Goal: Task Accomplishment & Management: Manage account settings

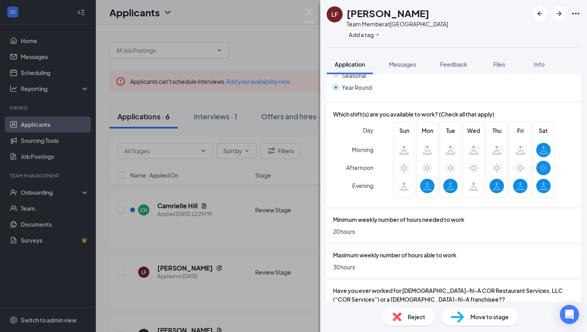
scroll to position [426, 0]
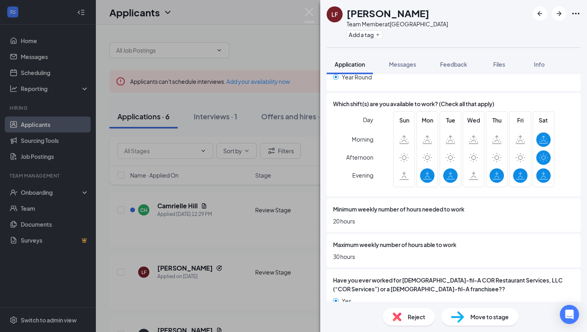
click at [311, 222] on div "[PERSON_NAME] Team Member at [GEOGRAPHIC_DATA] Add a tag Application Messages F…" at bounding box center [293, 166] width 587 height 332
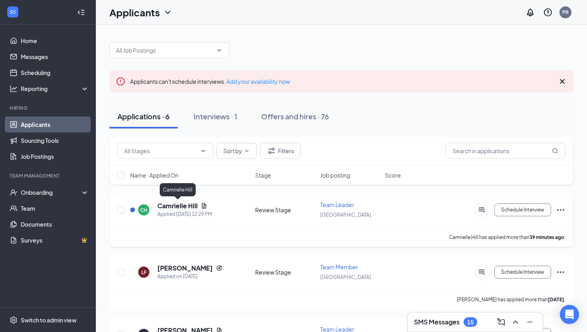
click at [179, 205] on h5 "Camrielle Hill" at bounding box center [177, 205] width 40 height 9
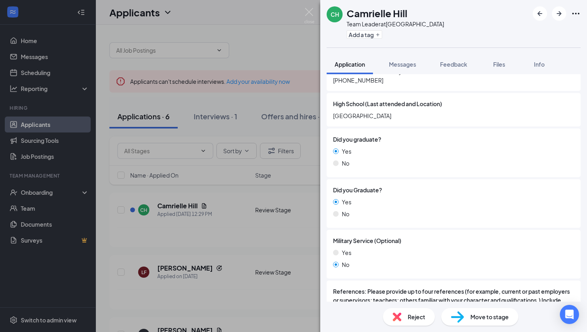
scroll to position [725, 0]
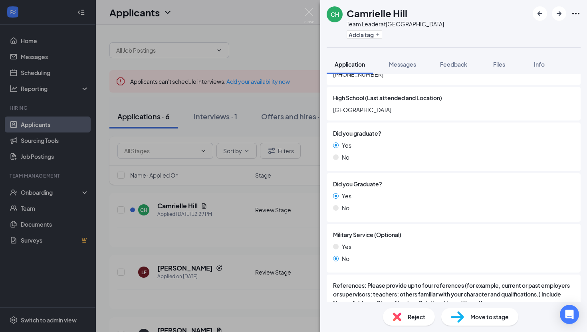
click at [360, 265] on div "Yes No" at bounding box center [453, 254] width 241 height 24
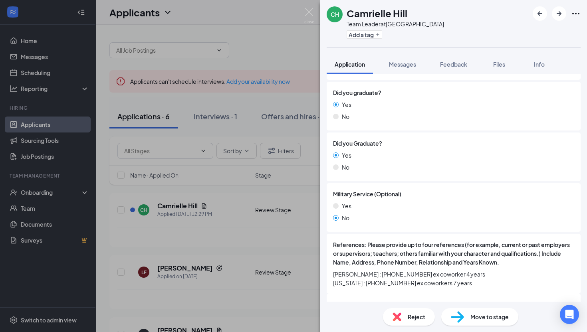
scroll to position [802, 0]
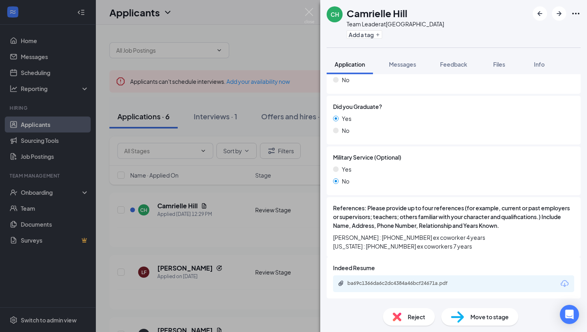
click at [288, 246] on div "CH Camrielle Hill Team Leader at [GEOGRAPHIC_DATA] Add a tag Application Messag…" at bounding box center [293, 166] width 587 height 332
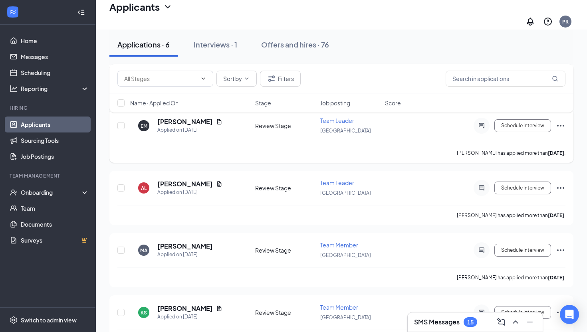
scroll to position [232, 0]
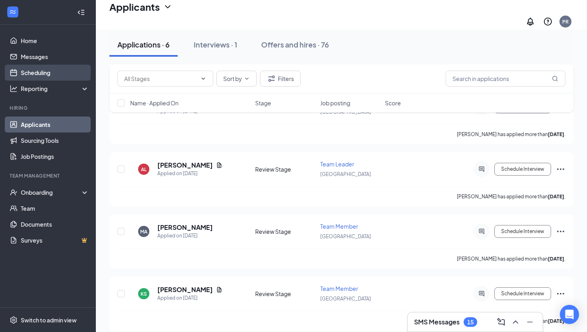
click at [36, 70] on link "Scheduling" at bounding box center [55, 73] width 68 height 16
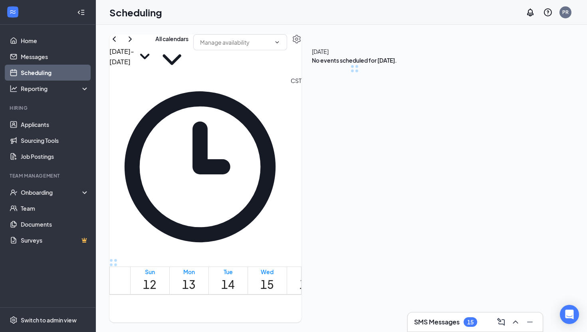
scroll to position [392, 0]
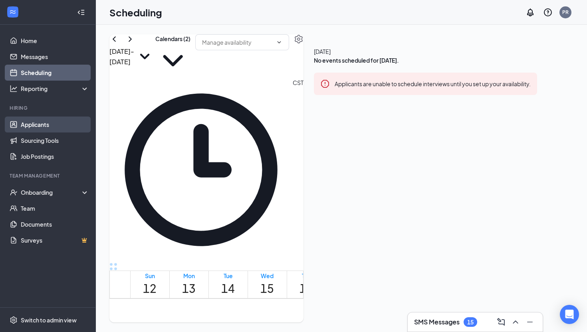
click at [43, 117] on link "Applicants" at bounding box center [55, 125] width 68 height 16
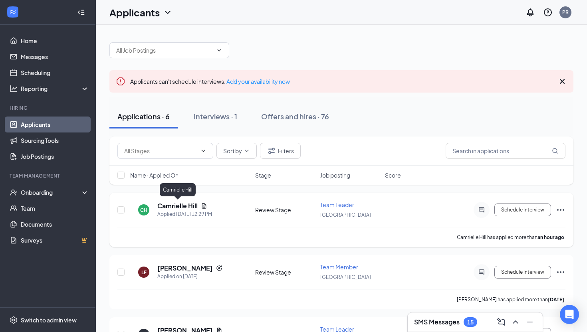
click at [181, 207] on h5 "Camrielle Hill" at bounding box center [177, 205] width 40 height 9
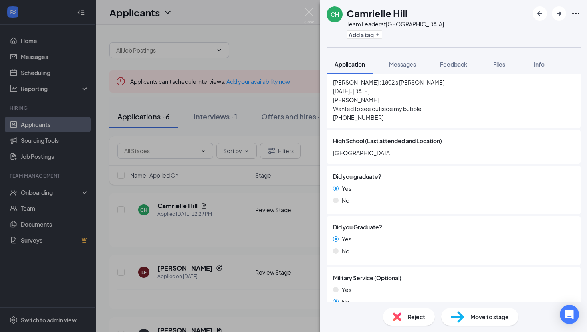
scroll to position [802, 0]
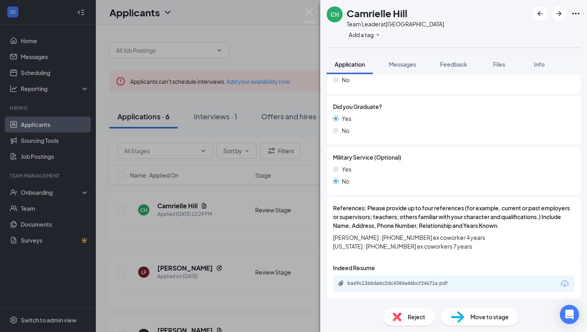
click at [299, 230] on div "CH Camrielle Hill Team Leader at [GEOGRAPHIC_DATA] Add a tag Application Messag…" at bounding box center [293, 166] width 587 height 332
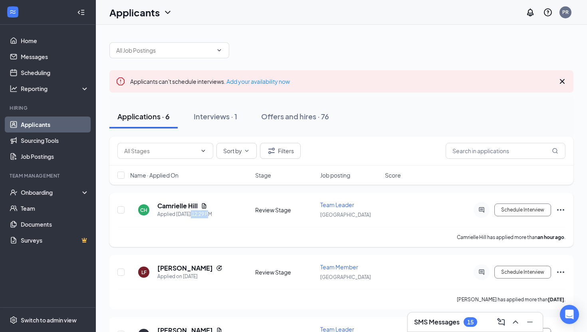
drag, startPoint x: 190, startPoint y: 213, endPoint x: 218, endPoint y: 213, distance: 28.3
click at [218, 213] on div "CH Camrielle Hill Applied [DATE] 12:29 PM" at bounding box center [190, 209] width 120 height 17
